Goal: Transaction & Acquisition: Purchase product/service

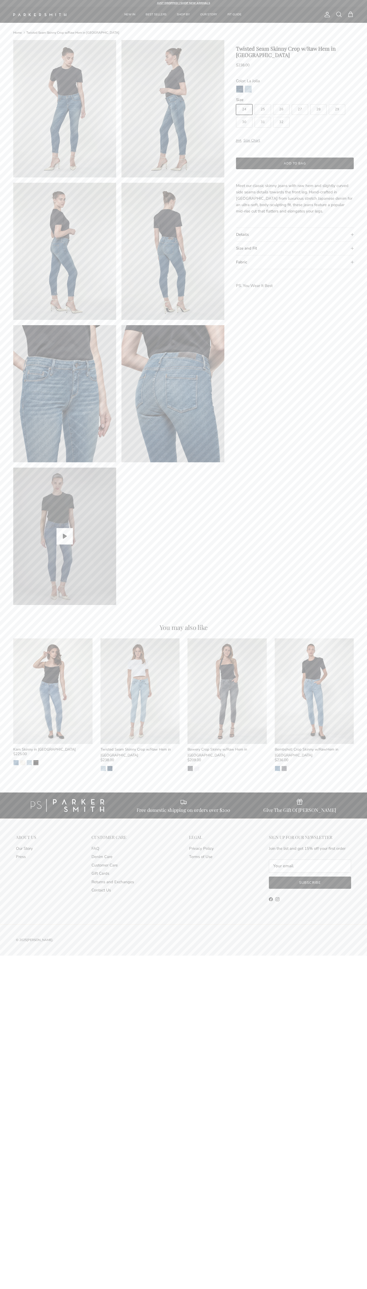
click at [101, 890] on link "Contact Us" at bounding box center [101, 890] width 19 height 5
click at [295, 163] on button "Add to bag" at bounding box center [295, 164] width 118 height 12
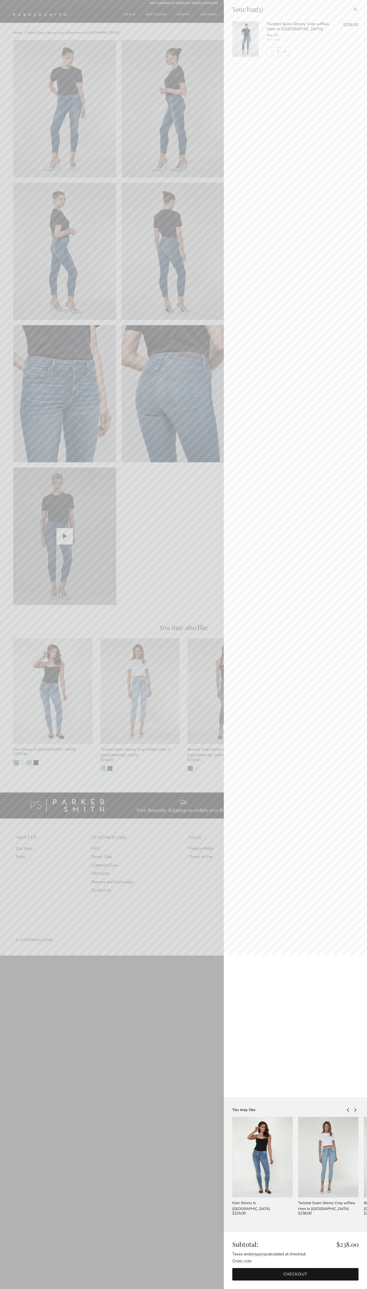
click at [296, 1275] on link "Checkout" at bounding box center [295, 1274] width 126 height 12
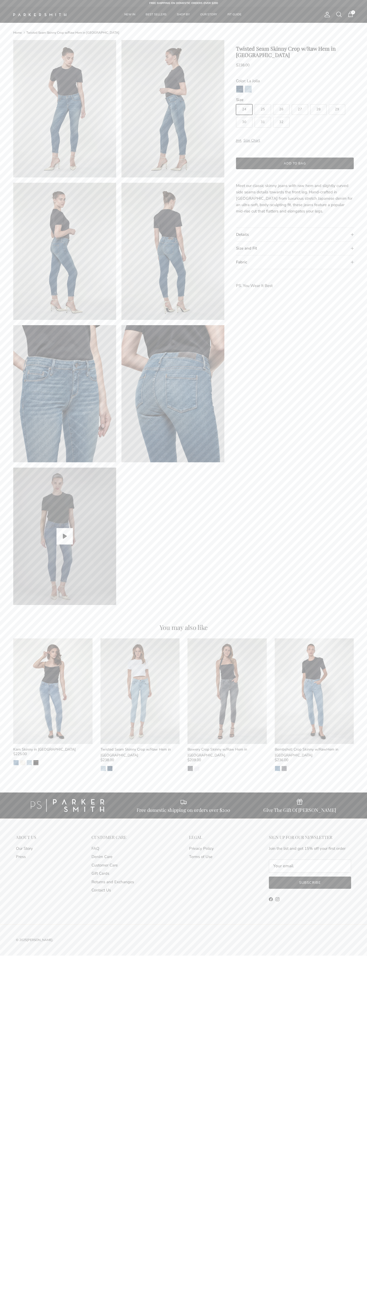
click at [316, 13] on div "Account Search Cart 1" at bounding box center [272, 14] width 164 height 7
click at [365, 126] on product-form "Previous Next" at bounding box center [183, 325] width 367 height 571
click at [353, 956] on html "Skip to content FREE SHIPPING ON DOMESTIC ORDERS OVER $200 JUST DROPPED | SHOP …" at bounding box center [183, 478] width 367 height 956
click at [25, 533] on img at bounding box center [64, 536] width 103 height 137
